Goal: Task Accomplishment & Management: Use online tool/utility

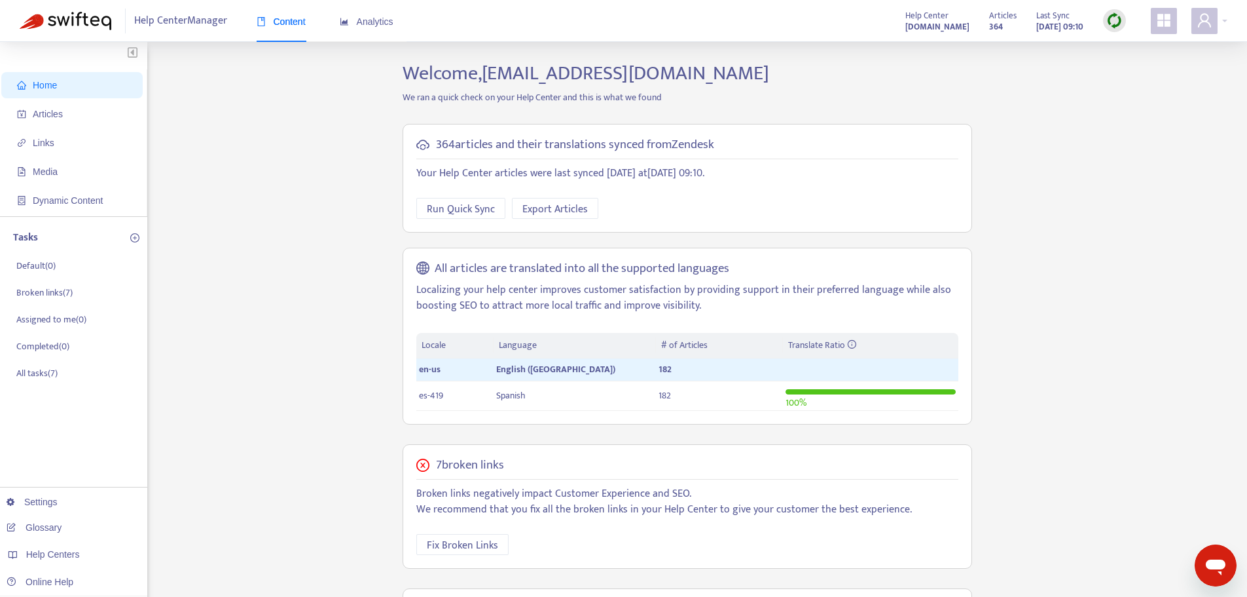
click at [1106, 20] on div at bounding box center [1114, 20] width 23 height 23
click at [1137, 47] on link "Quick Sync" at bounding box center [1142, 47] width 56 height 15
click at [29, 119] on span "Articles" at bounding box center [74, 114] width 115 height 26
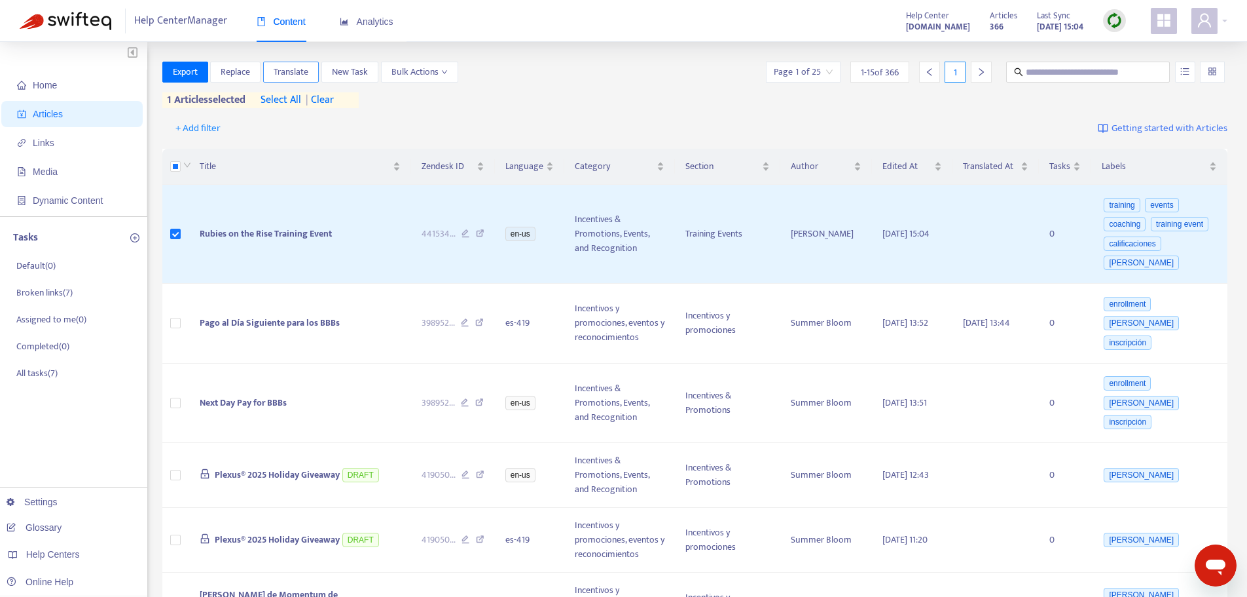
click at [315, 68] on button "Translate" at bounding box center [291, 72] width 56 height 21
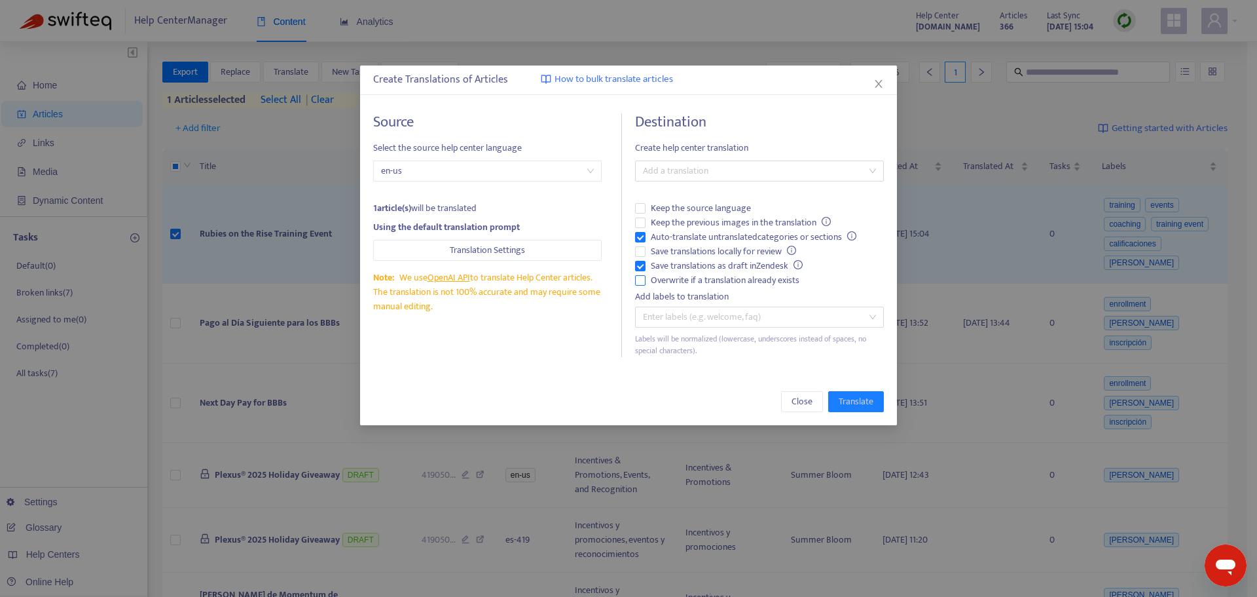
click at [665, 280] on span "Overwrite if a translation already exists" at bounding box center [725, 280] width 159 height 14
click at [663, 236] on span "Auto-translate untranslated categories or sections" at bounding box center [754, 237] width 216 height 14
click at [691, 166] on div at bounding box center [752, 171] width 229 height 16
click at [695, 218] on div "Spanish ( es-419 )" at bounding box center [760, 218] width 228 height 14
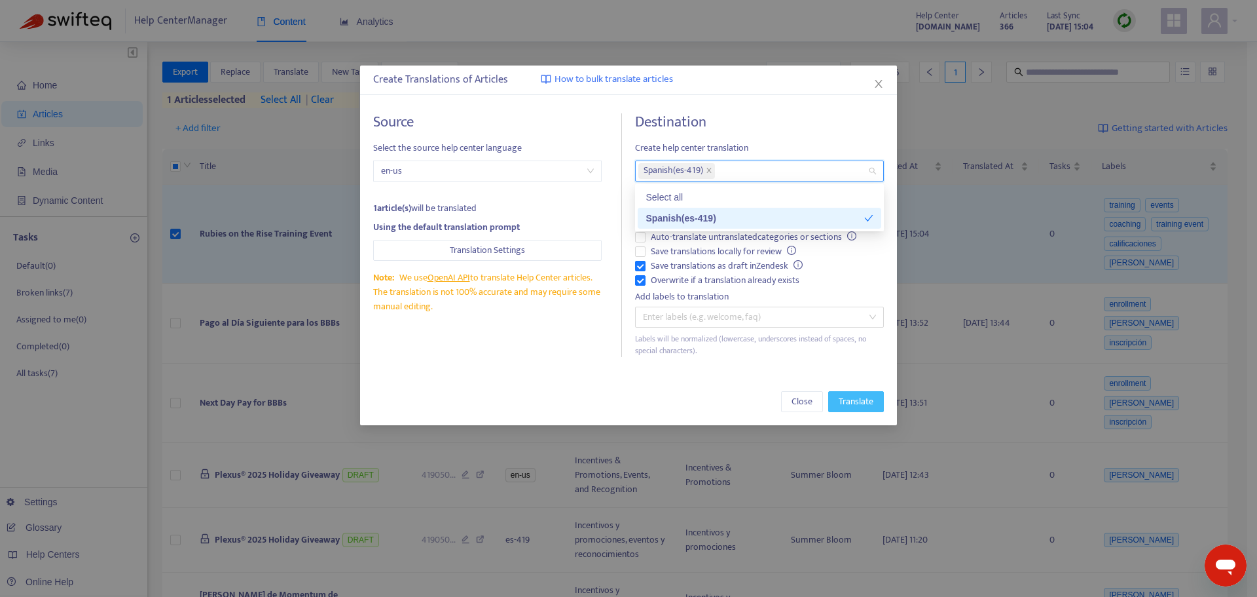
click at [876, 402] on button "Translate" at bounding box center [856, 401] width 56 height 21
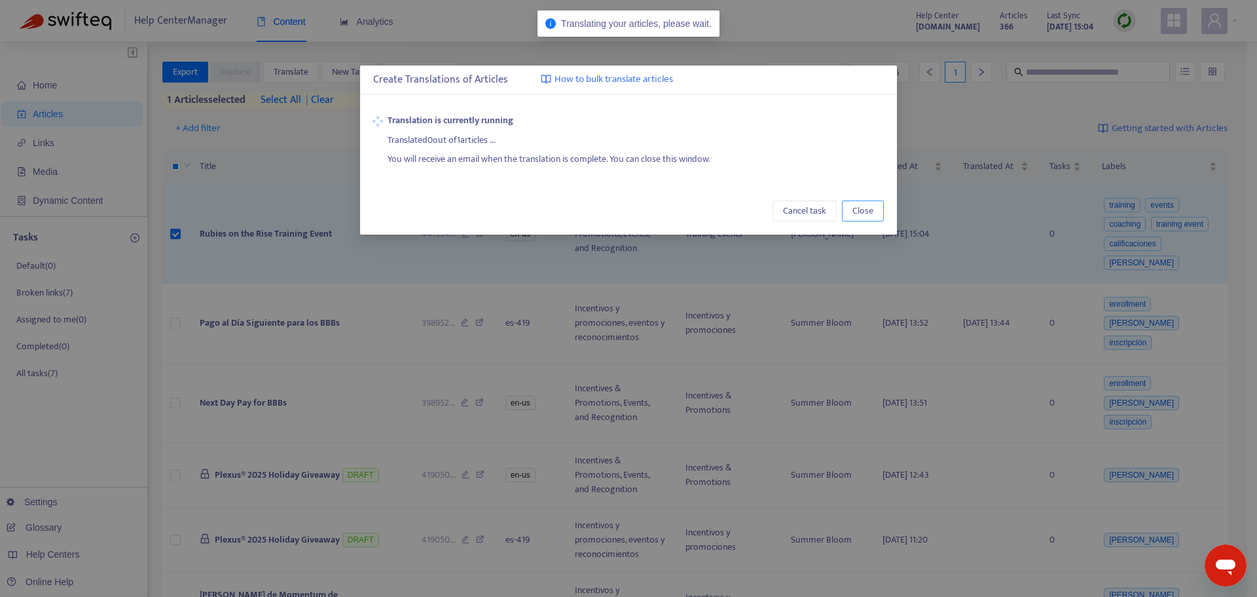
click at [877, 204] on button "Close" at bounding box center [863, 210] width 42 height 21
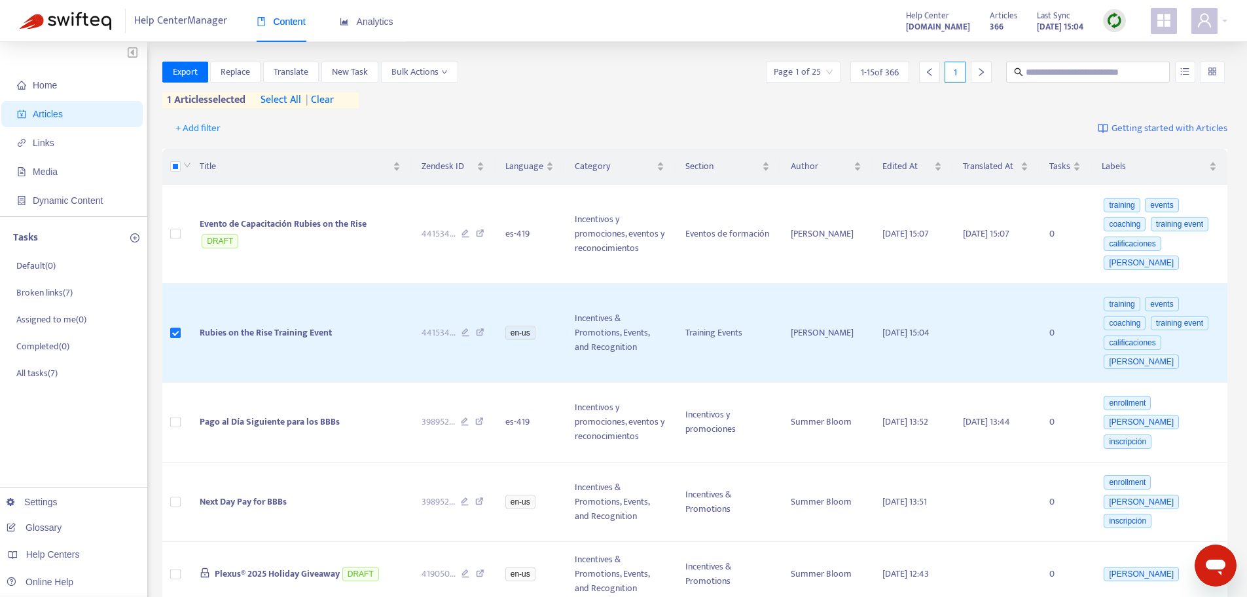
click at [1111, 20] on img at bounding box center [1115, 20] width 16 height 16
click at [1134, 54] on link "Quick Sync" at bounding box center [1142, 47] width 56 height 15
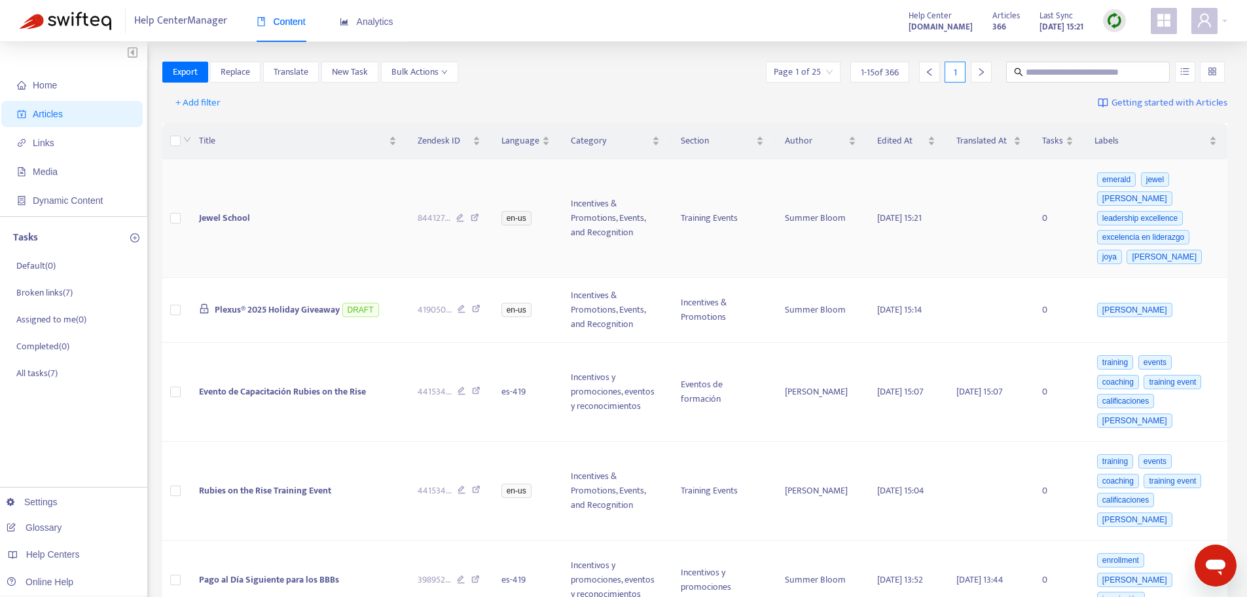
click at [267, 223] on td "Jewel School" at bounding box center [298, 218] width 219 height 119
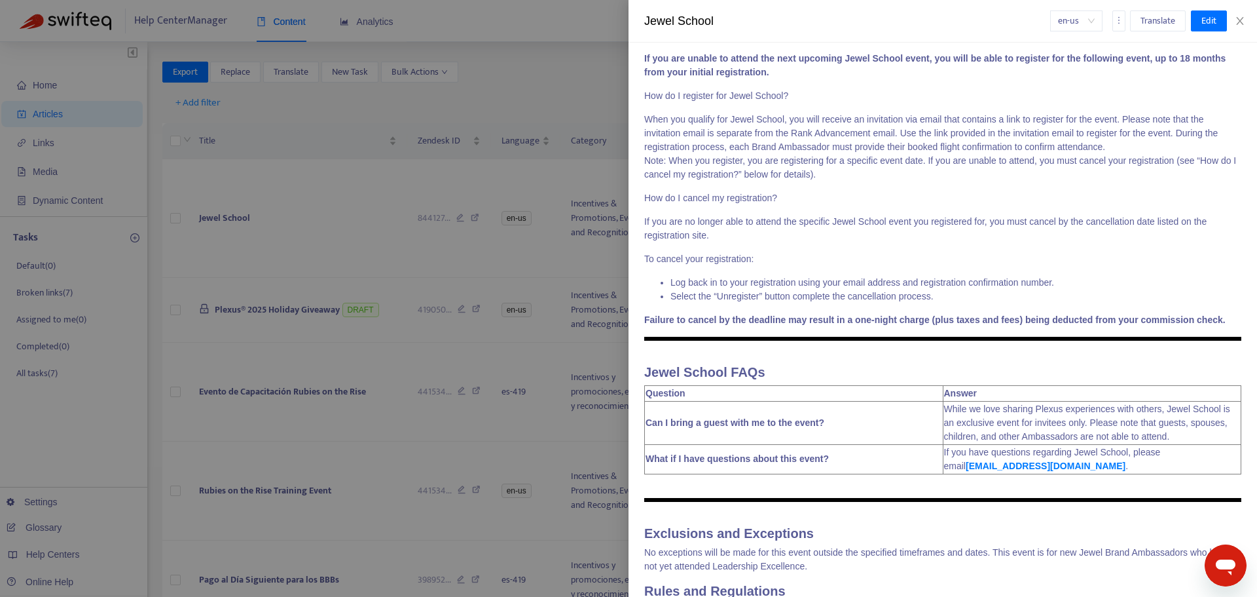
scroll to position [1195, 0]
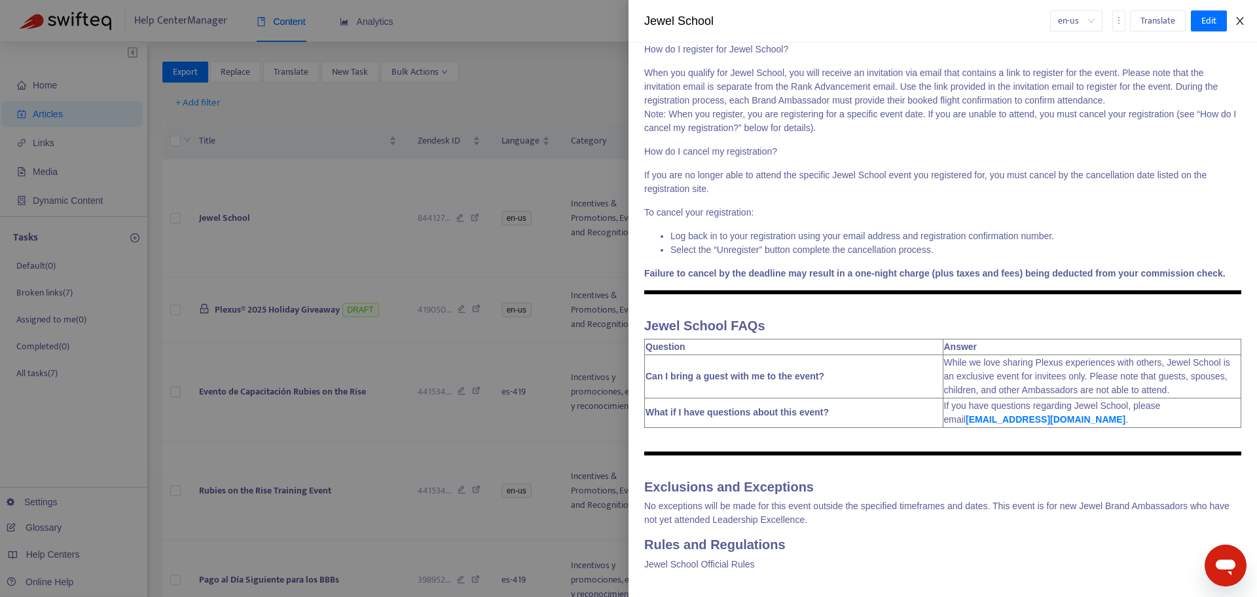
click at [1236, 22] on icon "close" at bounding box center [1240, 21] width 10 height 10
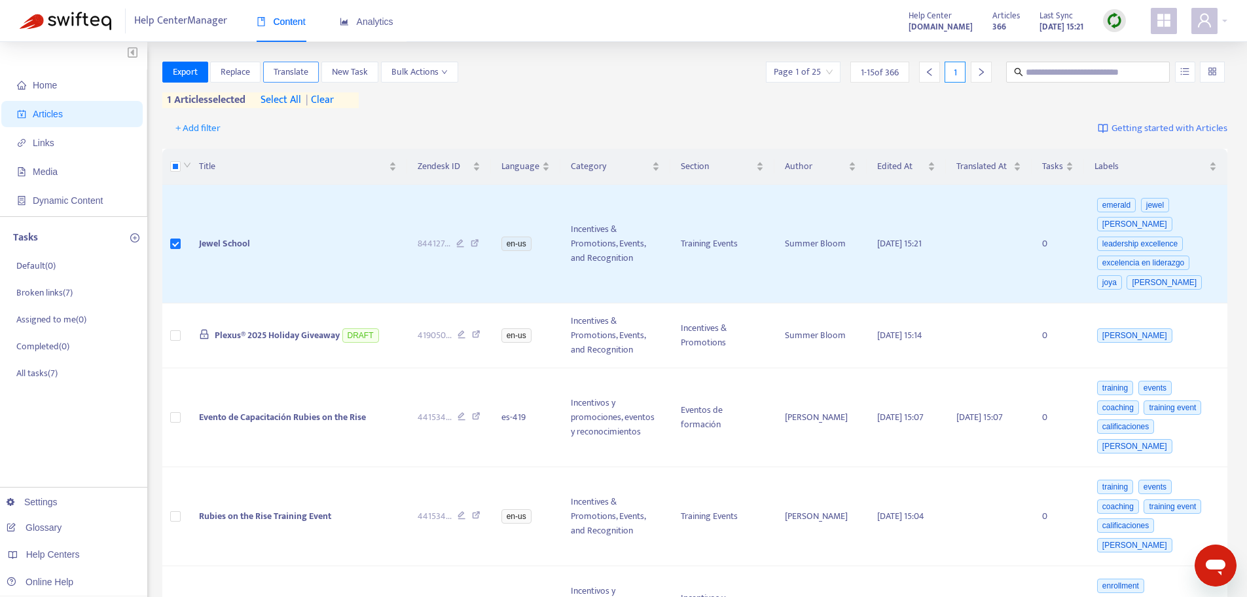
click at [308, 75] on span "Translate" at bounding box center [291, 72] width 35 height 14
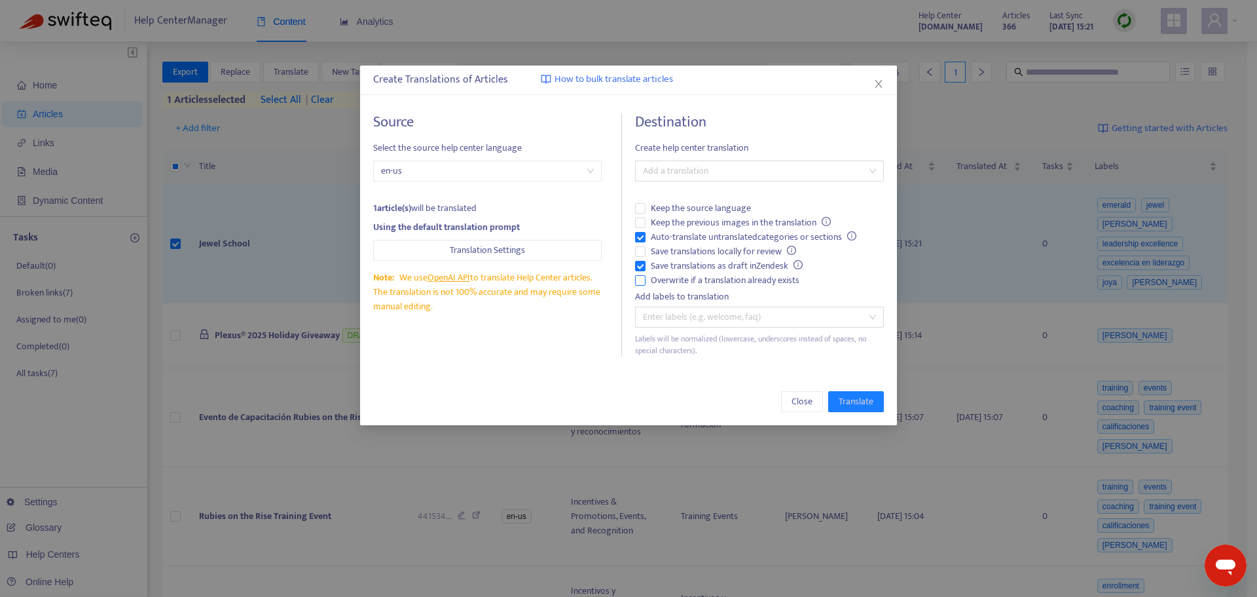
click at [716, 284] on span "Overwrite if a translation already exists" at bounding box center [725, 280] width 159 height 14
click at [712, 234] on span "Auto-translate untranslated categories or sections" at bounding box center [754, 237] width 216 height 14
click at [723, 171] on div at bounding box center [752, 171] width 229 height 16
click at [726, 215] on div "Spanish ( es-419 )" at bounding box center [760, 218] width 228 height 14
click at [853, 407] on span "Translate" at bounding box center [856, 401] width 35 height 14
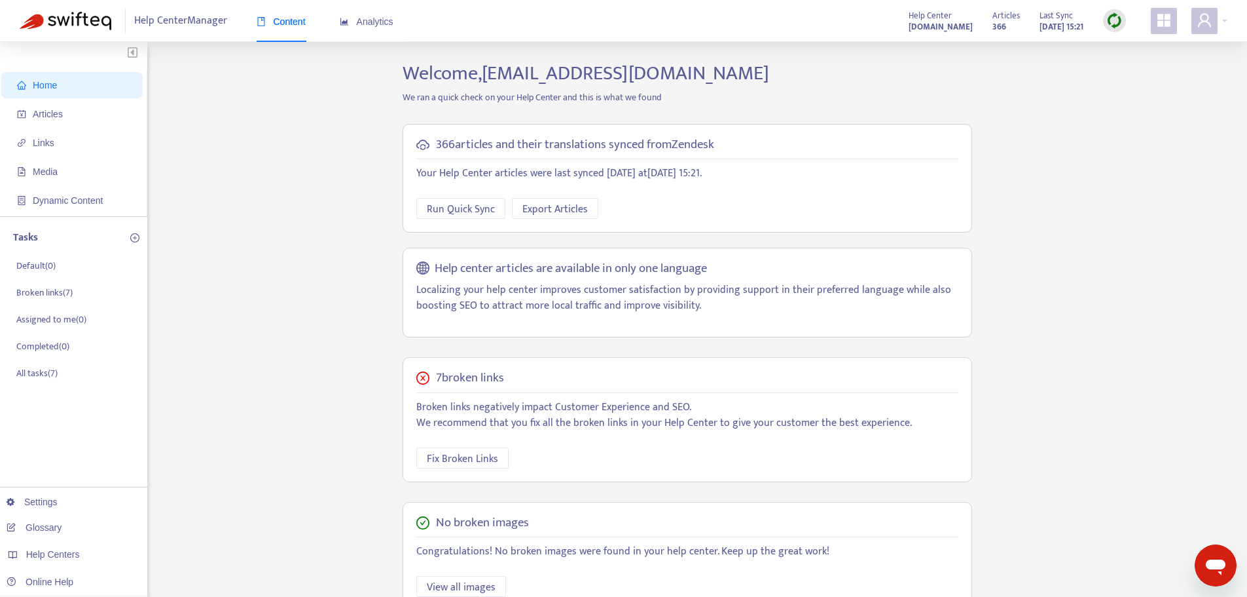
click at [1117, 28] on img at bounding box center [1115, 20] width 16 height 16
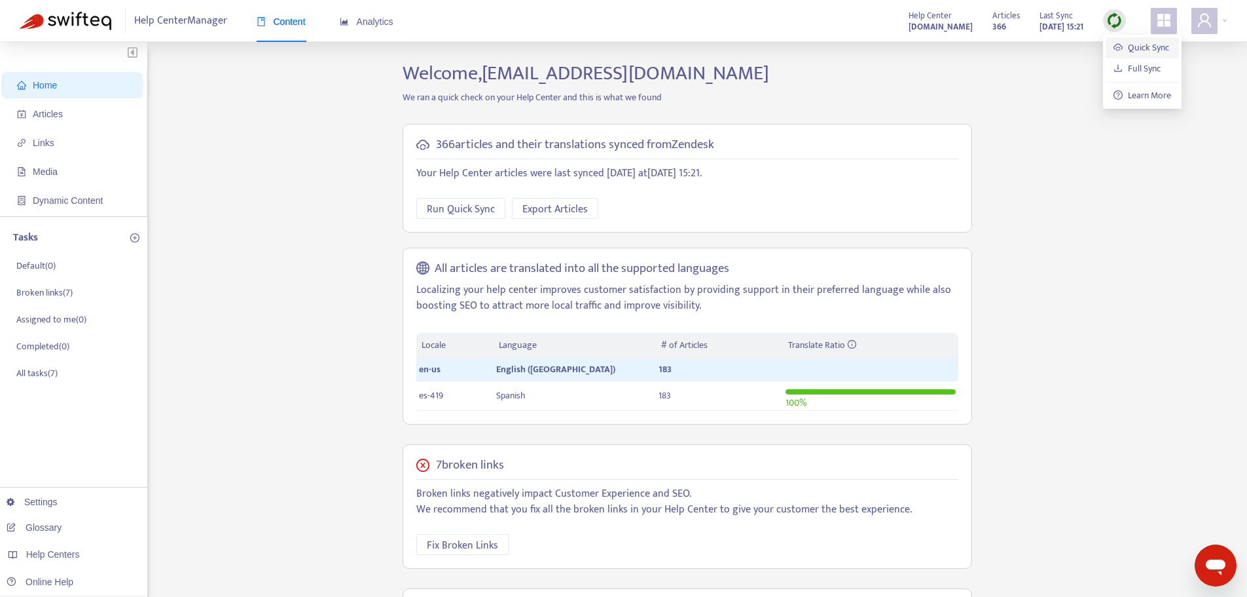
click at [1141, 52] on link "Quick Sync" at bounding box center [1142, 47] width 56 height 15
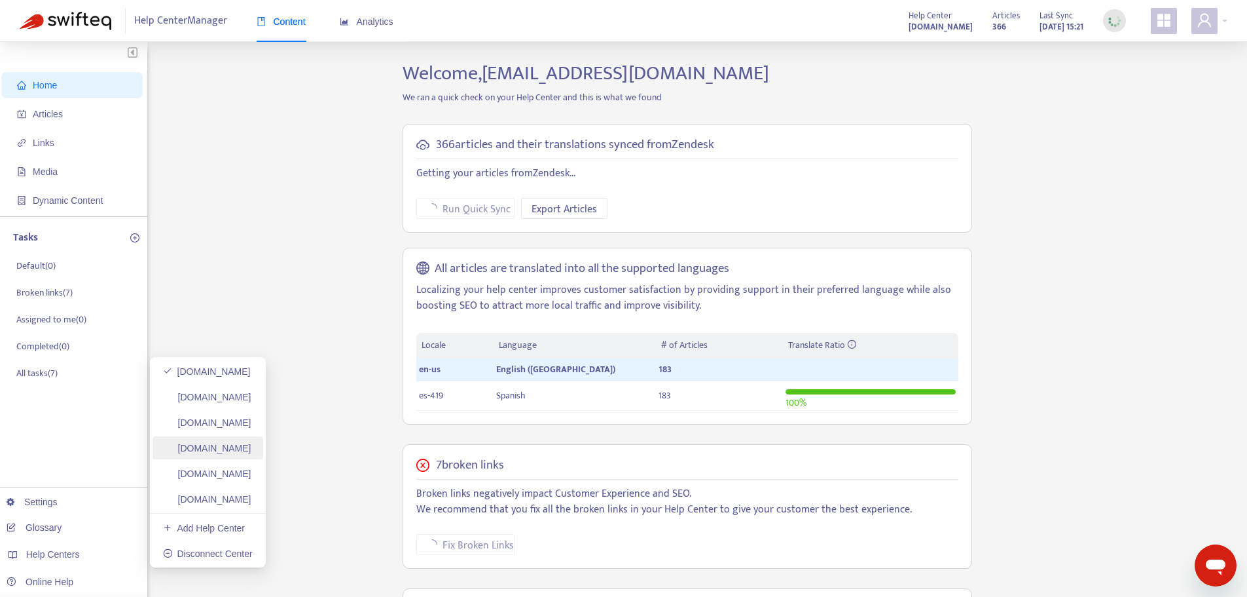
drag, startPoint x: 236, startPoint y: 453, endPoint x: 249, endPoint y: 447, distance: 14.4
click at [236, 453] on link "ayuda.plexusworldwide.com.mx" at bounding box center [207, 448] width 88 height 10
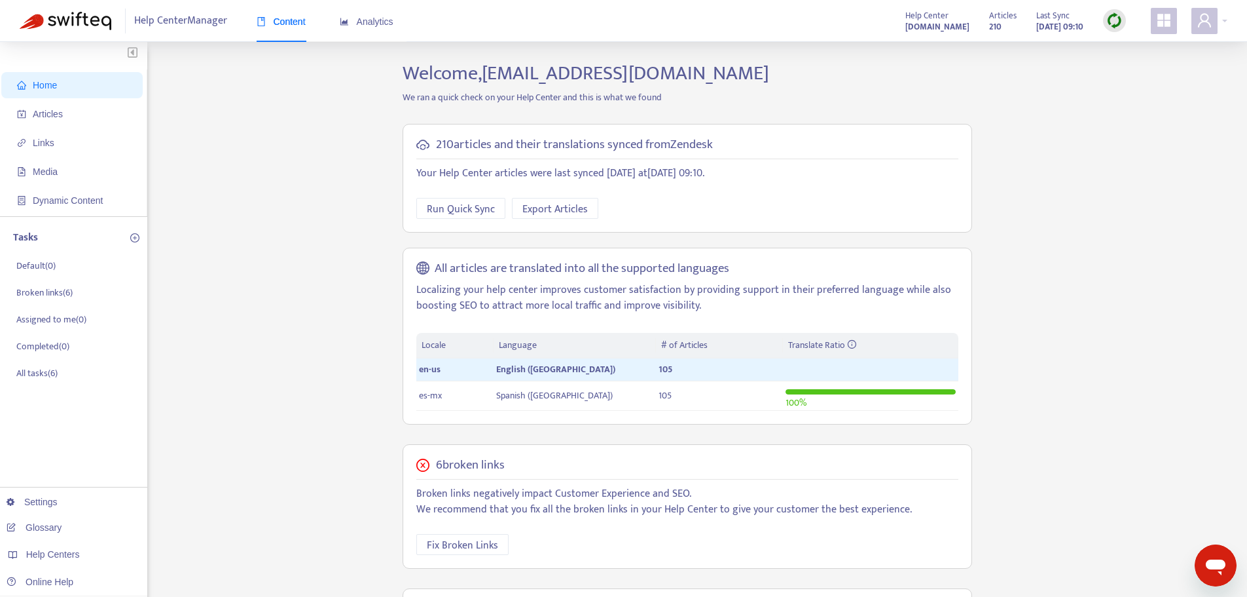
click at [1111, 20] on img at bounding box center [1115, 20] width 16 height 16
click at [1132, 47] on link "Quick Sync" at bounding box center [1142, 47] width 56 height 15
click at [41, 105] on span "Articles" at bounding box center [74, 114] width 115 height 26
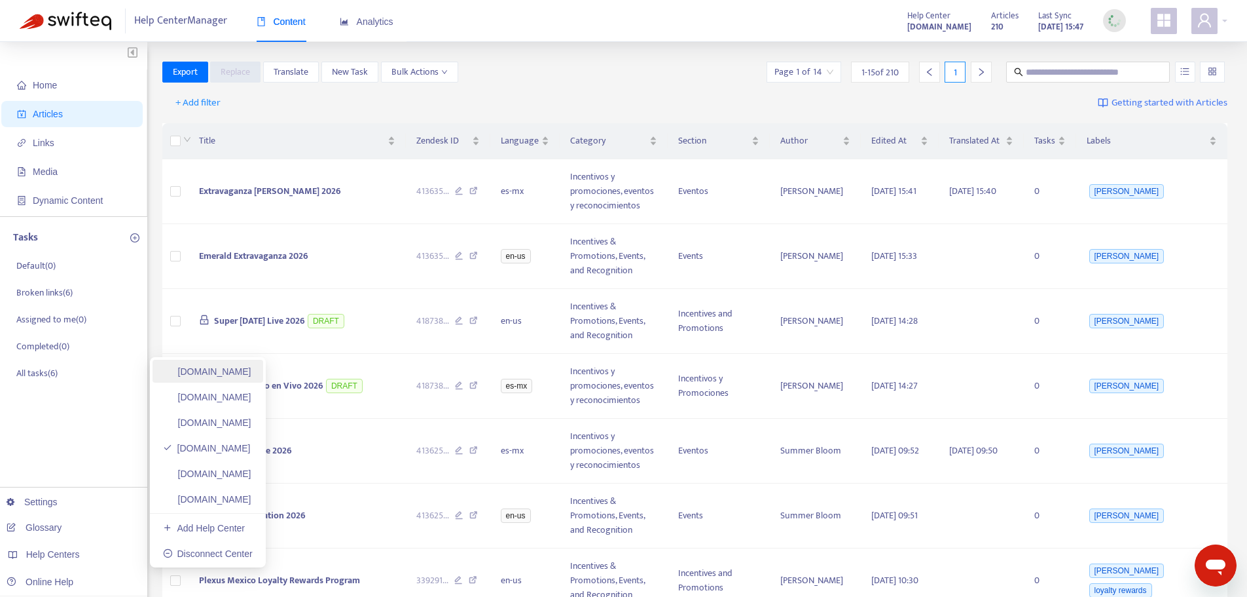
click at [212, 373] on link "[DOMAIN_NAME]" at bounding box center [207, 371] width 88 height 10
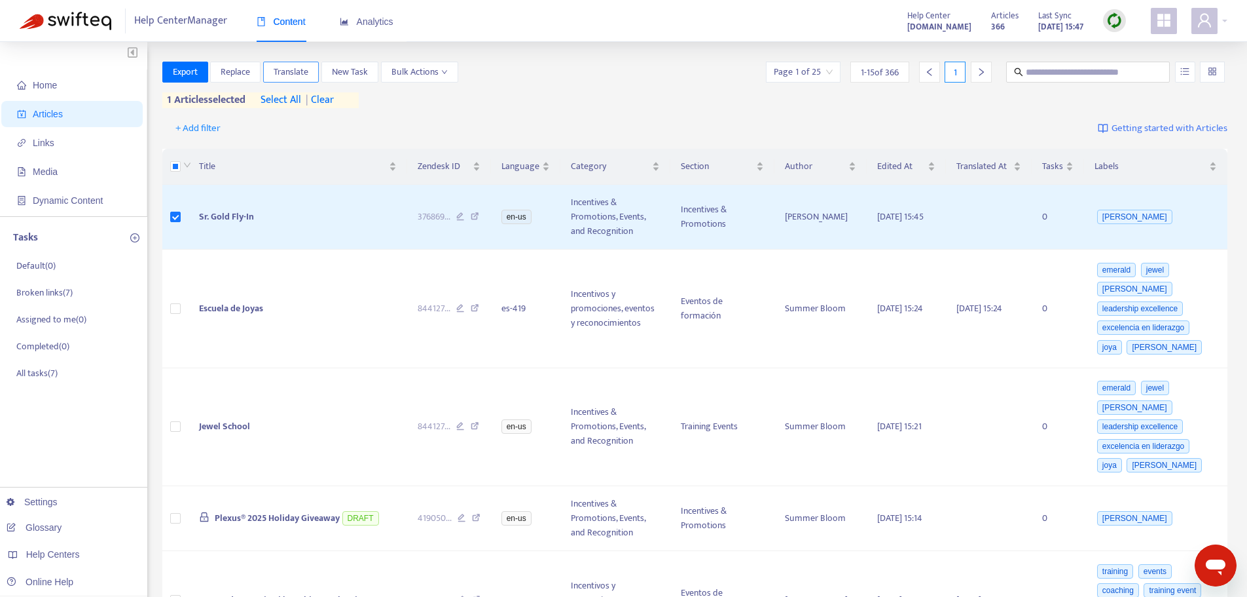
click at [297, 71] on span "Translate" at bounding box center [291, 72] width 35 height 14
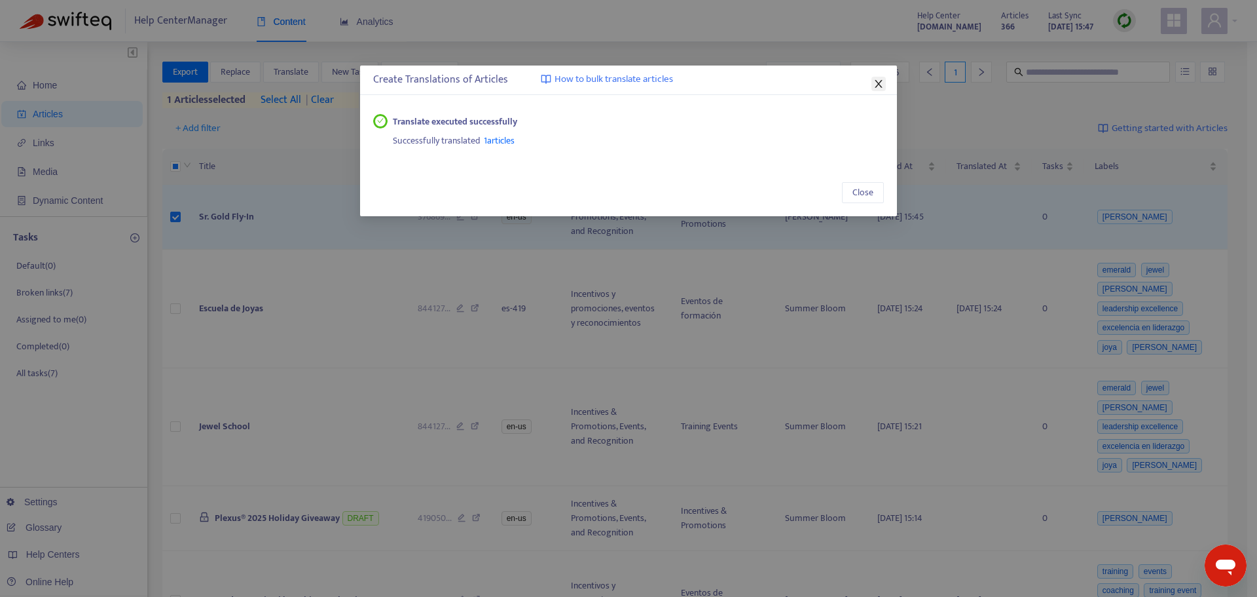
click at [879, 82] on icon "close" at bounding box center [879, 84] width 10 height 10
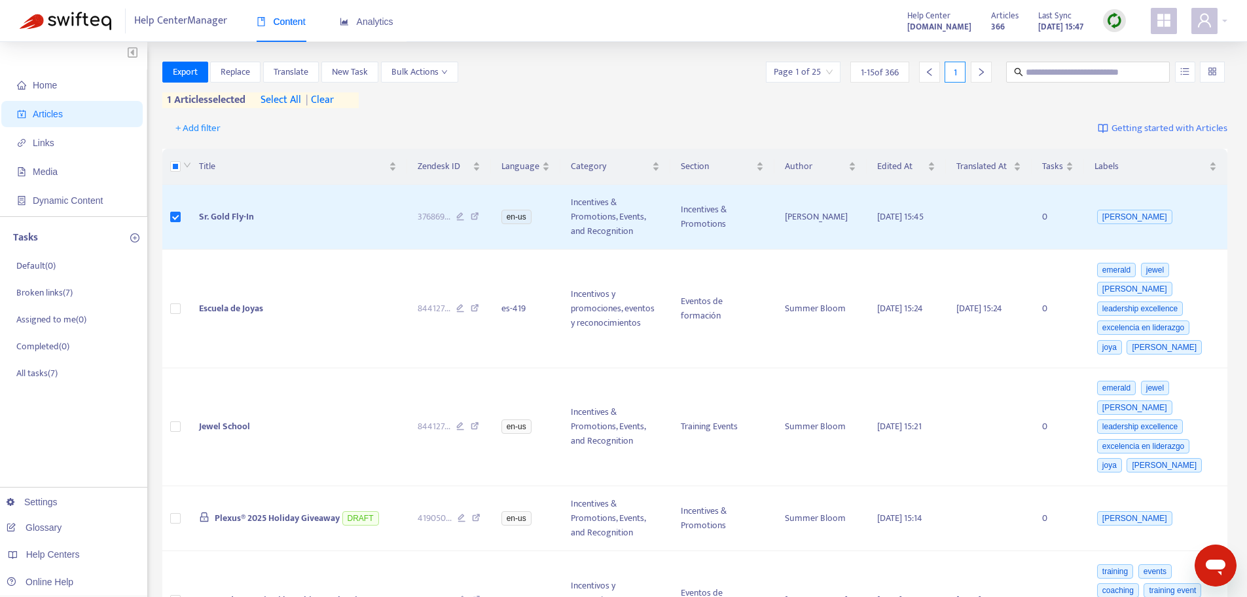
click at [333, 96] on span "| clear" at bounding box center [317, 100] width 33 height 16
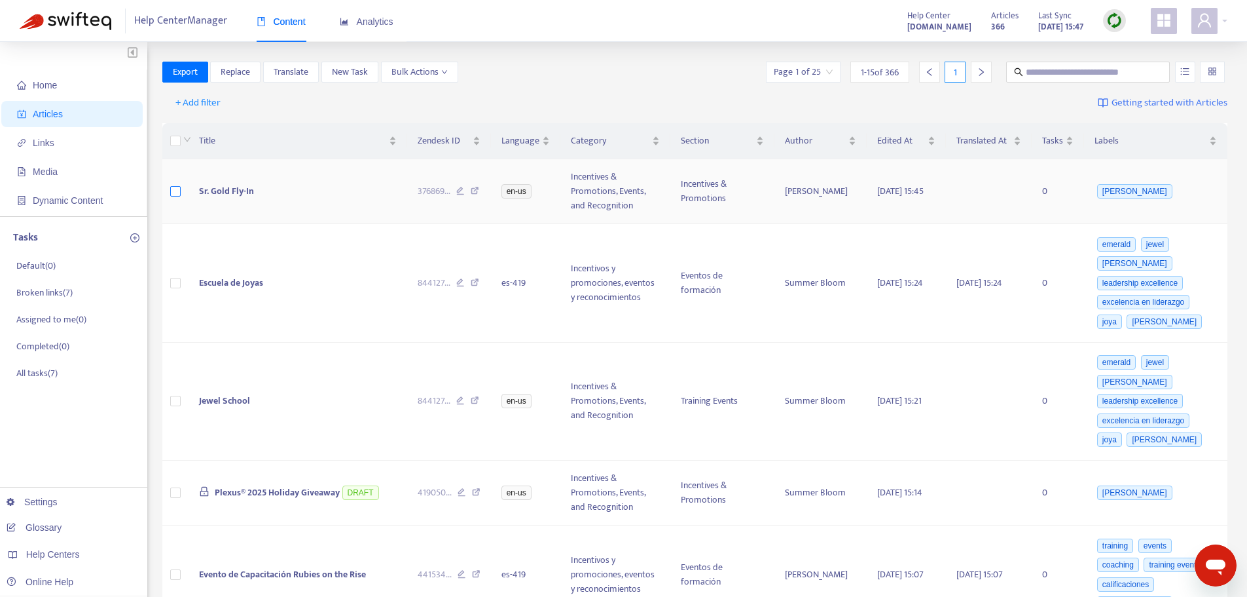
click at [176, 185] on label at bounding box center [175, 191] width 10 height 14
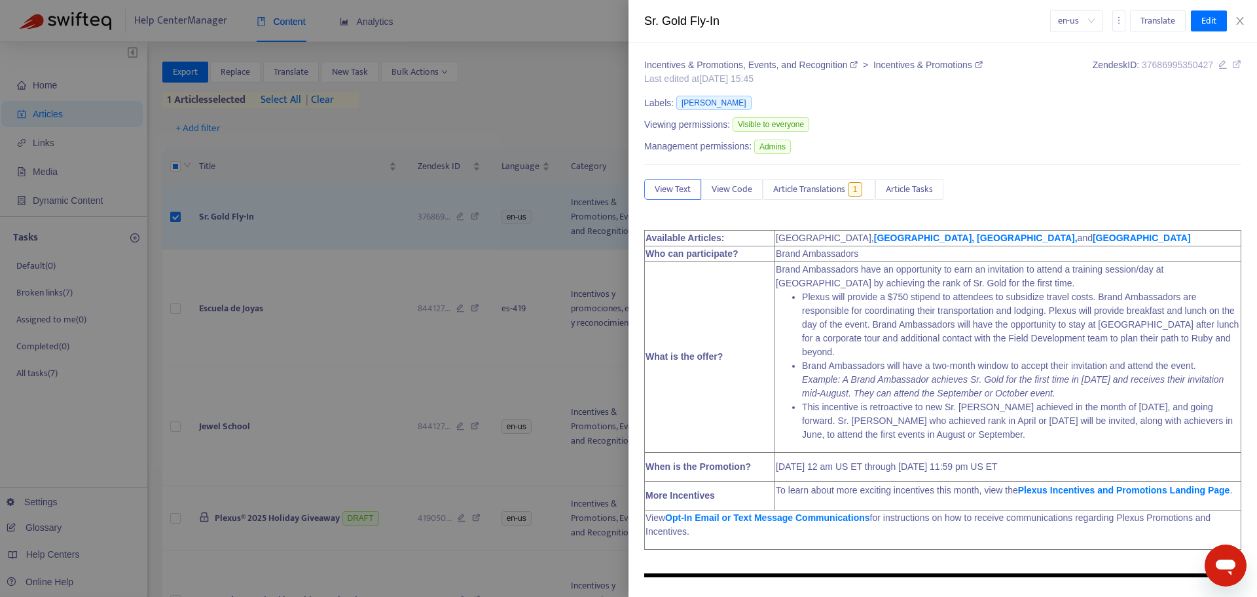
click at [293, 69] on div at bounding box center [628, 298] width 1257 height 597
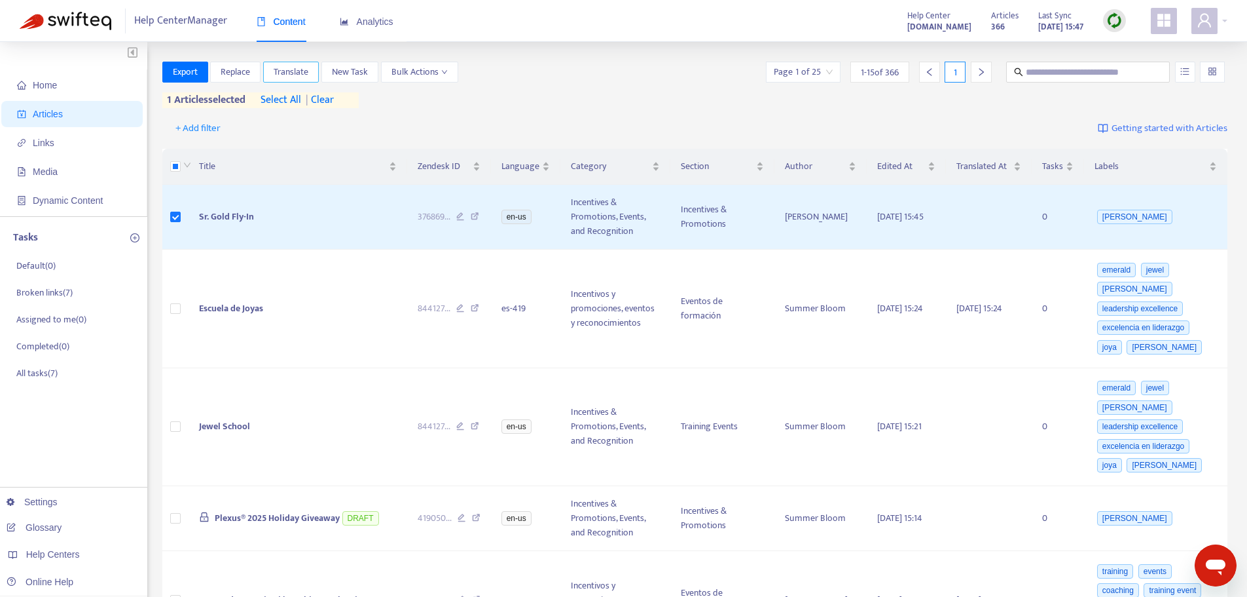
click at [293, 69] on span "Translate" at bounding box center [291, 72] width 35 height 14
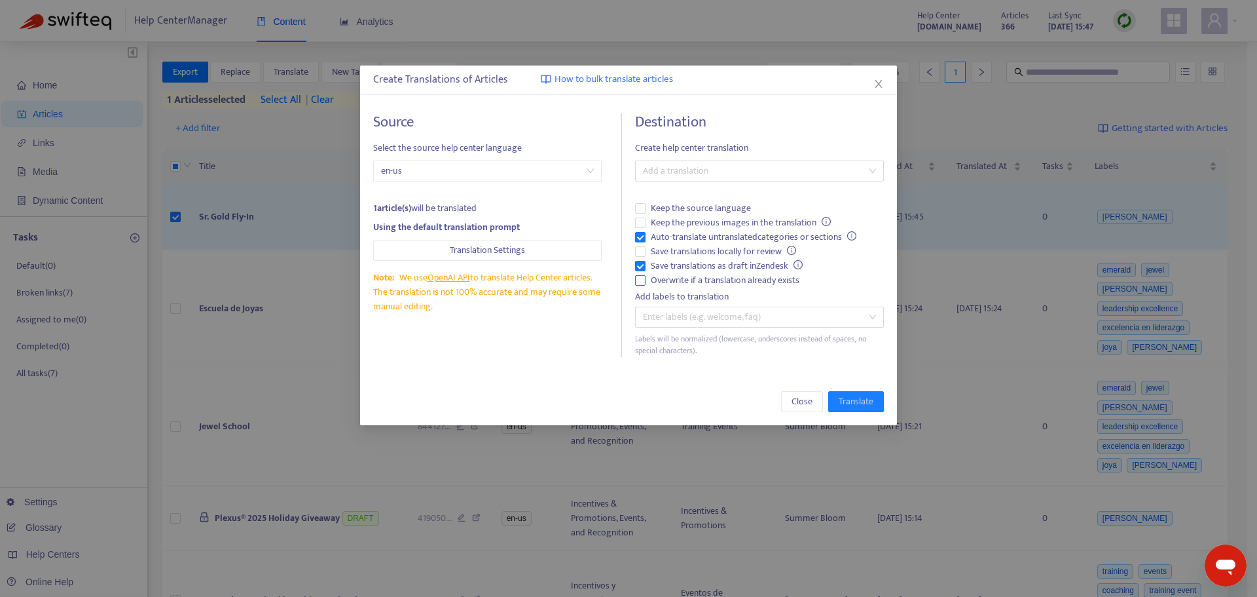
click at [768, 282] on span "Overwrite if a translation already exists" at bounding box center [725, 280] width 159 height 14
click at [709, 238] on span "Auto-translate untranslated categories or sections" at bounding box center [754, 237] width 216 height 14
click at [693, 174] on div at bounding box center [752, 171] width 229 height 16
click at [693, 208] on div "Spanish ( es-419 )" at bounding box center [760, 218] width 244 height 21
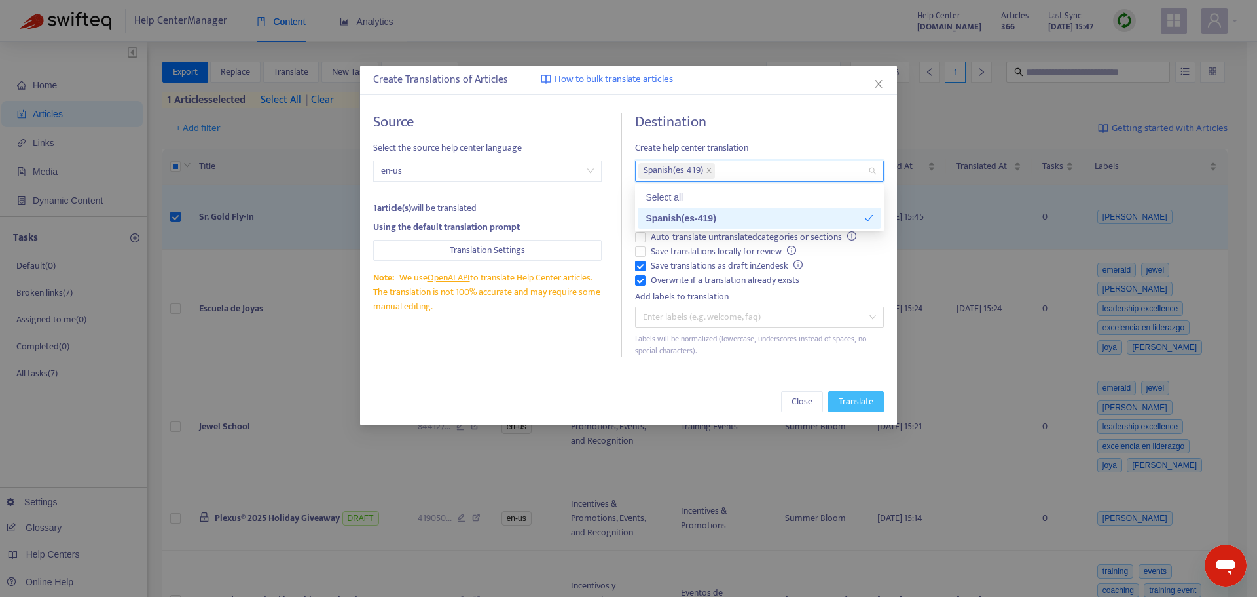
click at [853, 407] on span "Translate" at bounding box center [856, 401] width 35 height 14
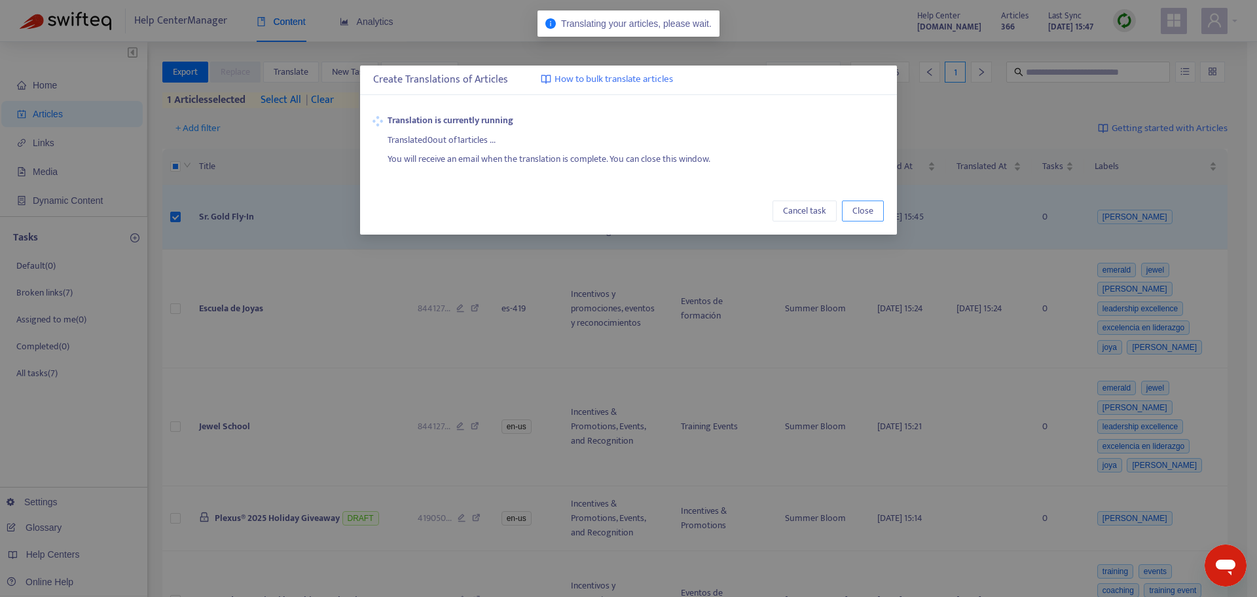
click at [858, 220] on button "Close" at bounding box center [863, 210] width 42 height 21
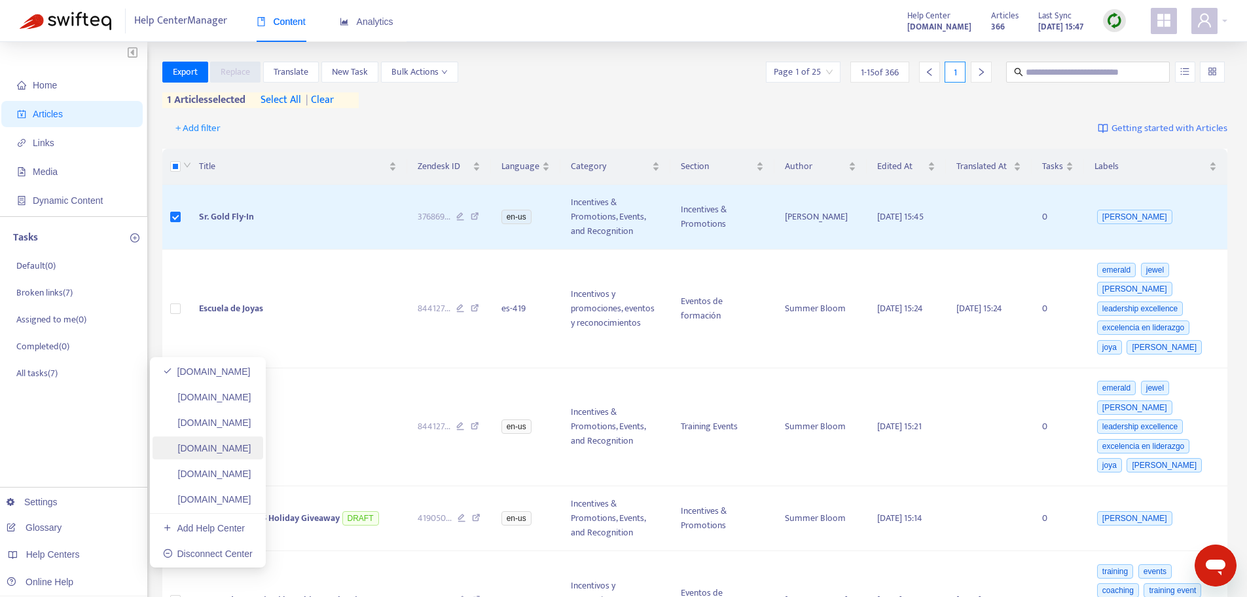
click at [251, 449] on link "ayuda.plexusworldwide.com.mx" at bounding box center [207, 448] width 88 height 10
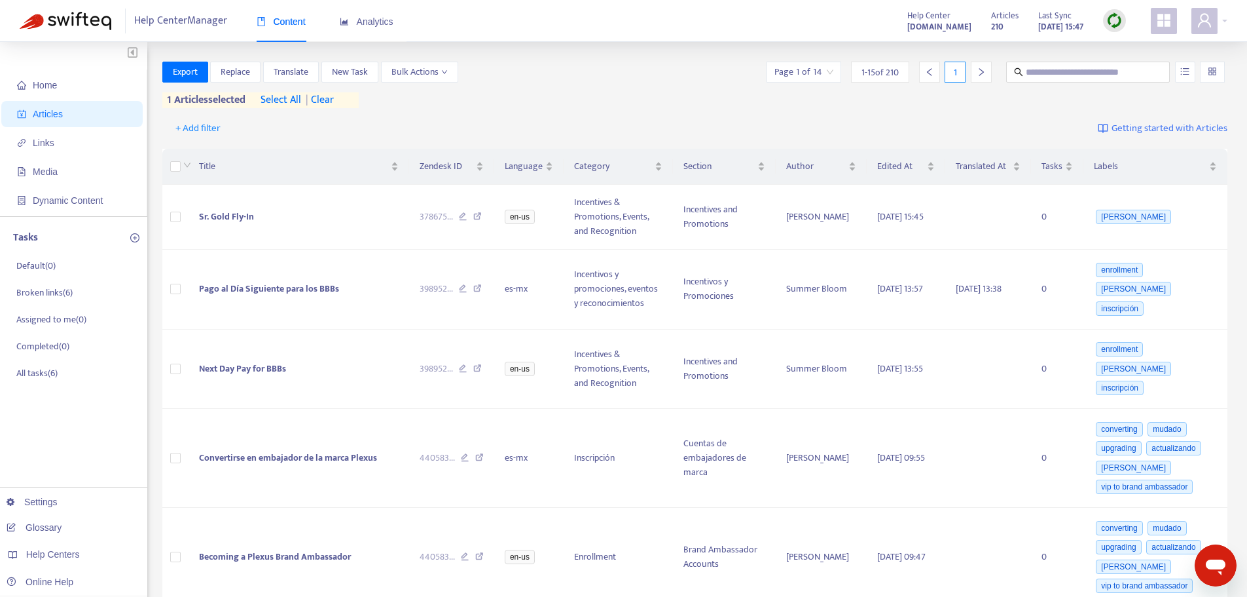
click at [325, 97] on span "| clear" at bounding box center [317, 100] width 33 height 16
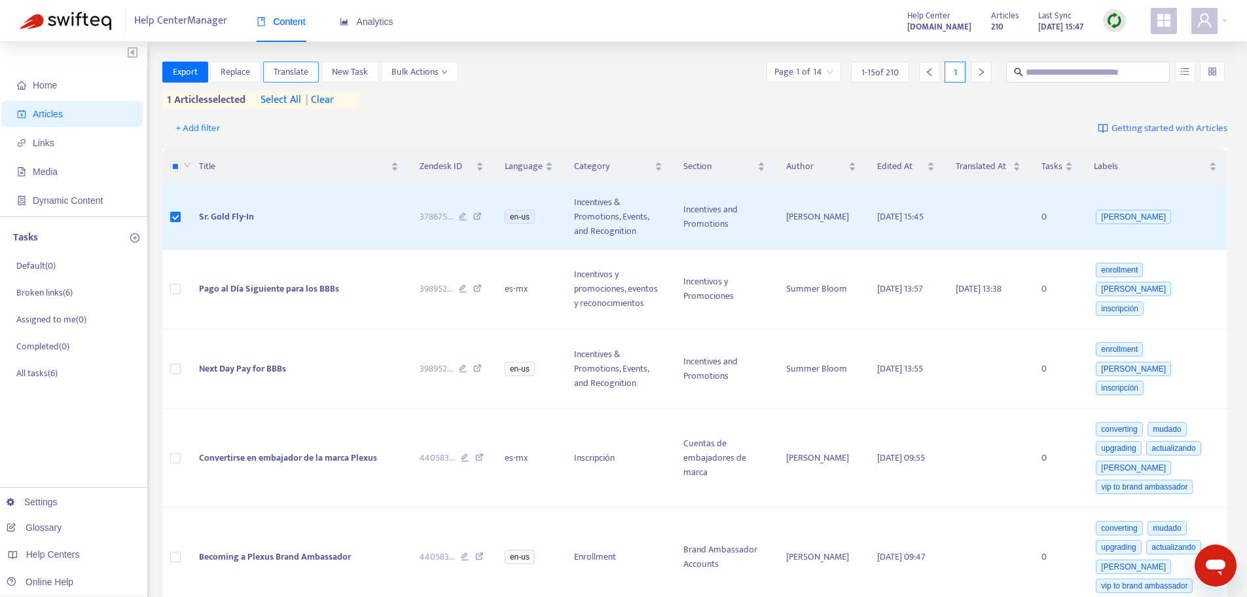
click at [293, 68] on span "Translate" at bounding box center [291, 72] width 35 height 14
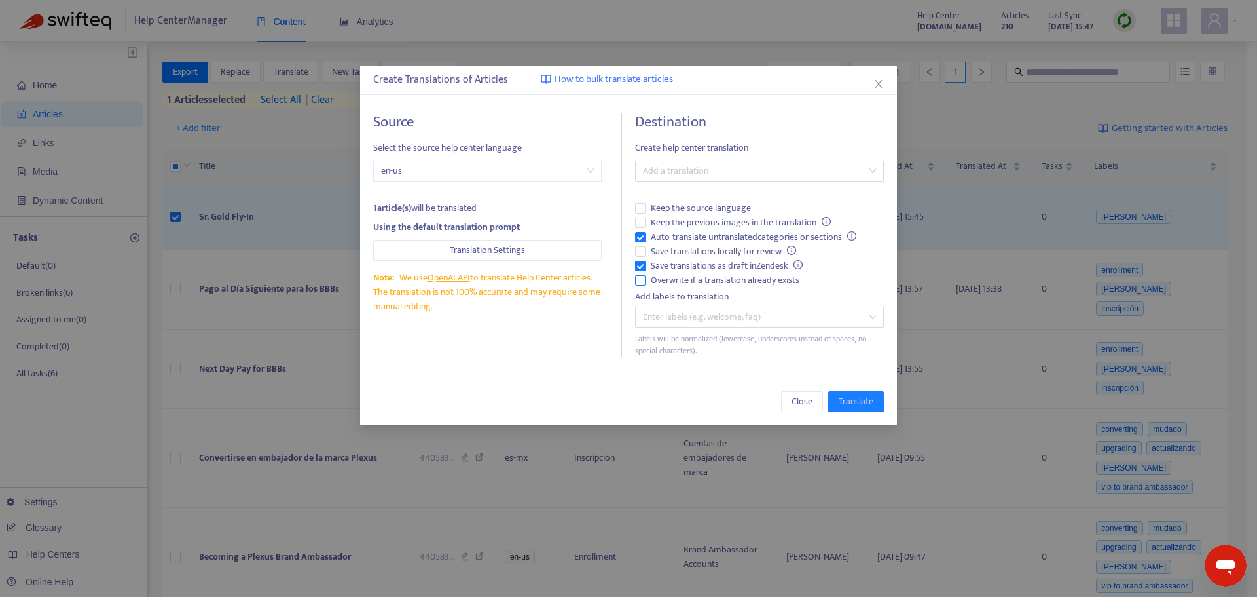
click at [673, 277] on span "Overwrite if a translation already exists" at bounding box center [725, 280] width 159 height 14
click at [684, 234] on span "Auto-translate untranslated categories or sections" at bounding box center [754, 237] width 216 height 14
click at [732, 170] on div at bounding box center [752, 171] width 229 height 16
click at [718, 217] on div "Spanish (Mexico) ( es-mx )" at bounding box center [760, 218] width 228 height 14
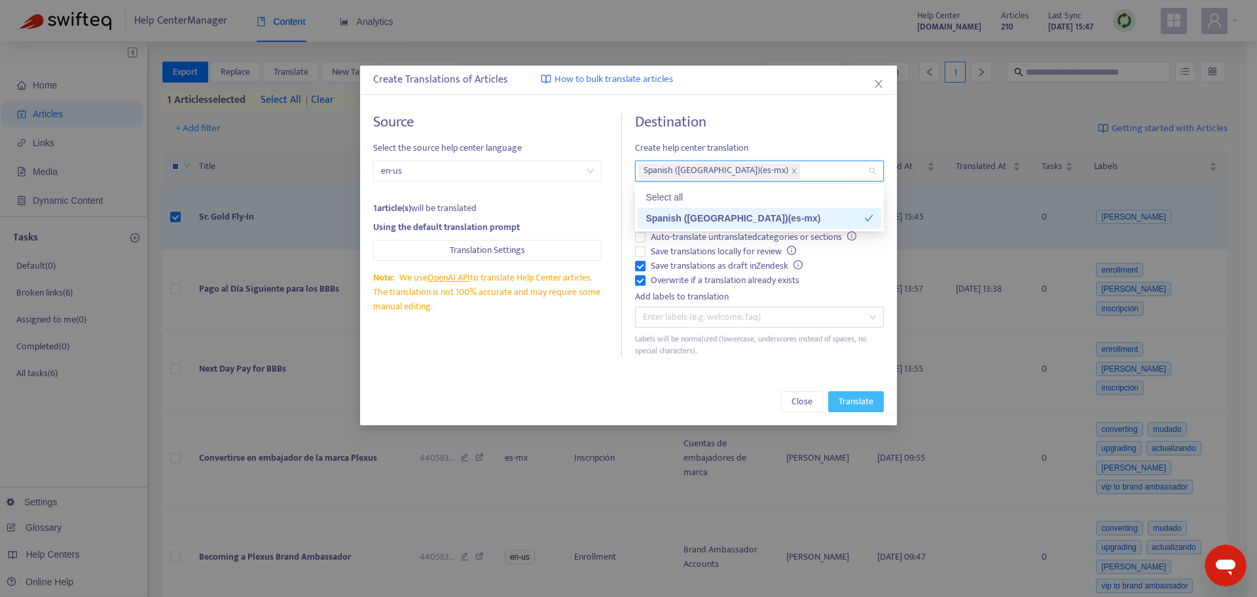
click at [852, 397] on span "Translate" at bounding box center [856, 401] width 35 height 14
